Goal: Information Seeking & Learning: Learn about a topic

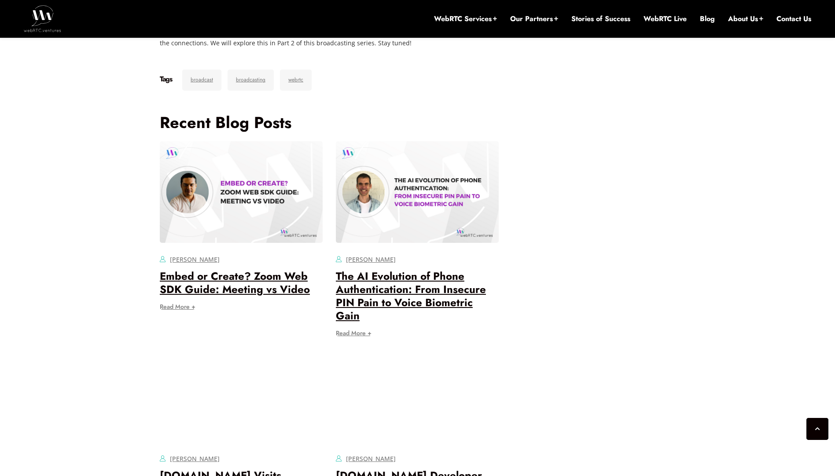
scroll to position [5458, 0]
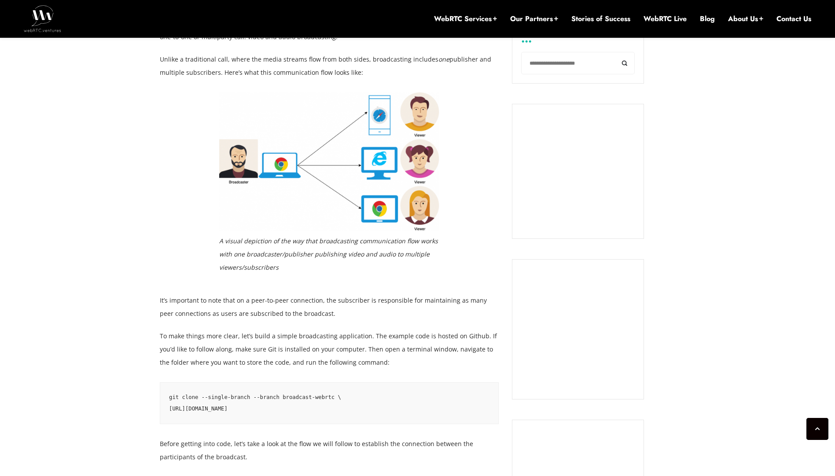
scroll to position [616, 0]
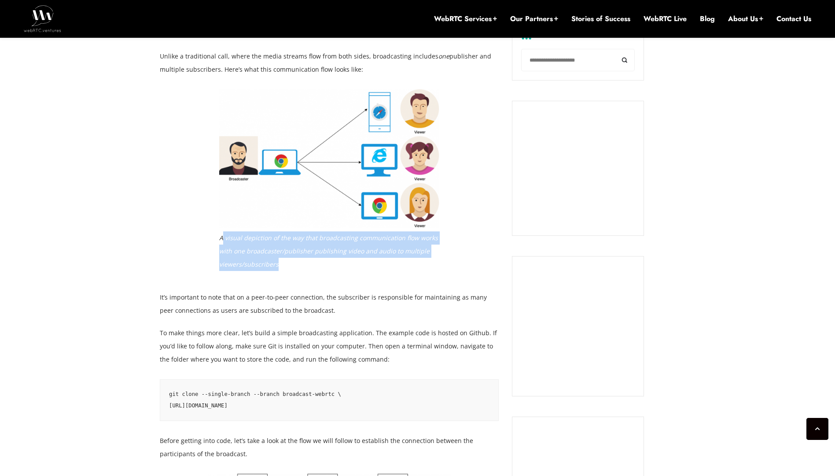
drag, startPoint x: 223, startPoint y: 240, endPoint x: 309, endPoint y: 265, distance: 90.3
click at [309, 265] on figcaption "A visual depiction of the way that broadcasting communication flow works with o…" at bounding box center [329, 252] width 220 height 40
drag, startPoint x: 309, startPoint y: 265, endPoint x: 276, endPoint y: 256, distance: 34.6
click at [276, 256] on figcaption "A visual depiction of the way that broadcasting communication flow works with o…" at bounding box center [329, 252] width 220 height 40
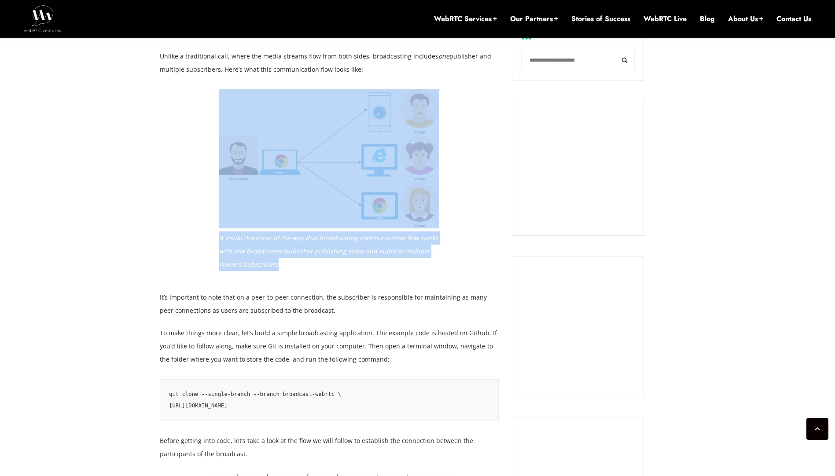
drag, startPoint x: 279, startPoint y: 265, endPoint x: 217, endPoint y: 235, distance: 68.1
click at [217, 235] on div "A visual depiction of the way that broadcasting communication flow works with o…" at bounding box center [329, 183] width 339 height 188
drag, startPoint x: 217, startPoint y: 235, endPoint x: 230, endPoint y: 241, distance: 14.2
click at [230, 241] on em "A visual depiction of the way that broadcasting communication flow works with o…" at bounding box center [328, 251] width 219 height 35
drag, startPoint x: 218, startPoint y: 237, endPoint x: 282, endPoint y: 266, distance: 70.5
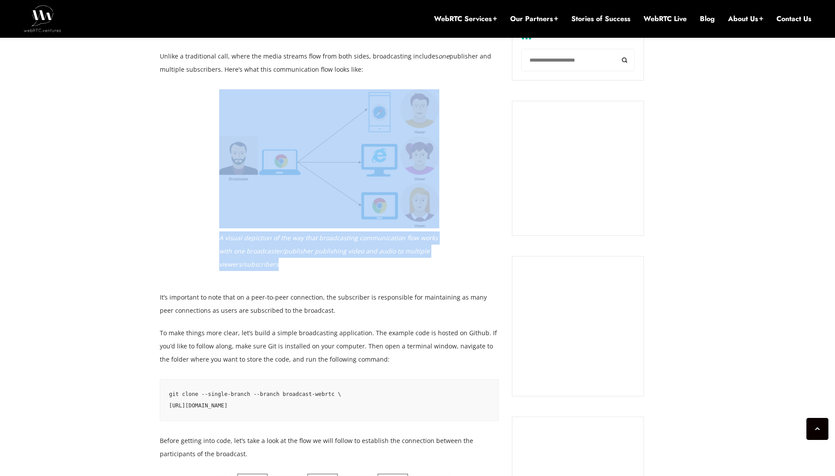
click at [282, 266] on div "A visual depiction of the way that broadcasting communication flow works with o…" at bounding box center [329, 183] width 339 height 188
click at [284, 266] on figcaption "A visual depiction of the way that broadcasting communication flow works with o…" at bounding box center [329, 252] width 220 height 40
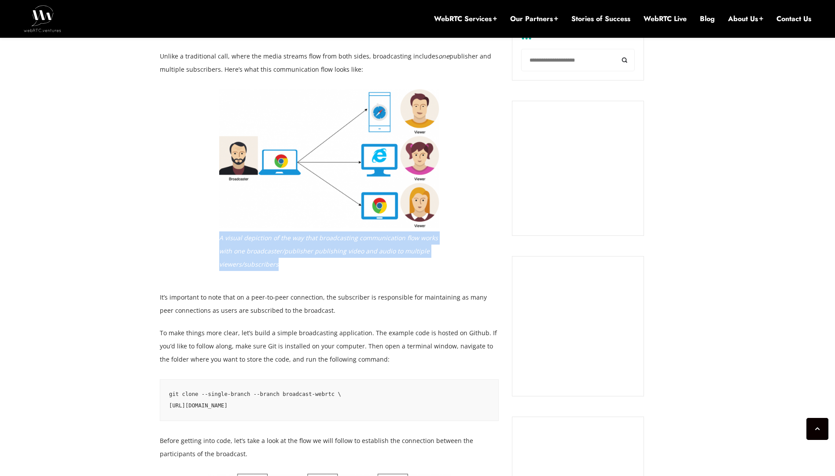
drag, startPoint x: 277, startPoint y: 264, endPoint x: 221, endPoint y: 243, distance: 59.9
click at [221, 243] on figcaption "A visual depiction of the way that broadcasting communication flow works with o…" at bounding box center [329, 252] width 220 height 40
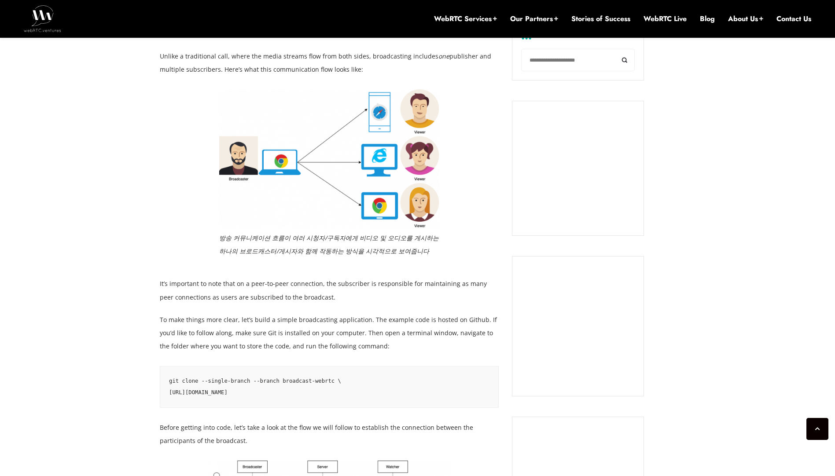
click at [438, 338] on p "To make things more clear, let’s build a simple broadcasting application. The e…" at bounding box center [329, 333] width 339 height 40
click at [434, 250] on figcaption "방송 커뮤니케이션 흐름이 여러 시청자/구독자에게 비디오 및 오디오를 게시하는 하나의 브로드캐스터/게시자와 함께 작동하는 방식을 시각적으로 보여…" at bounding box center [329, 245] width 220 height 26
